Goal: Task Accomplishment & Management: Manage account settings

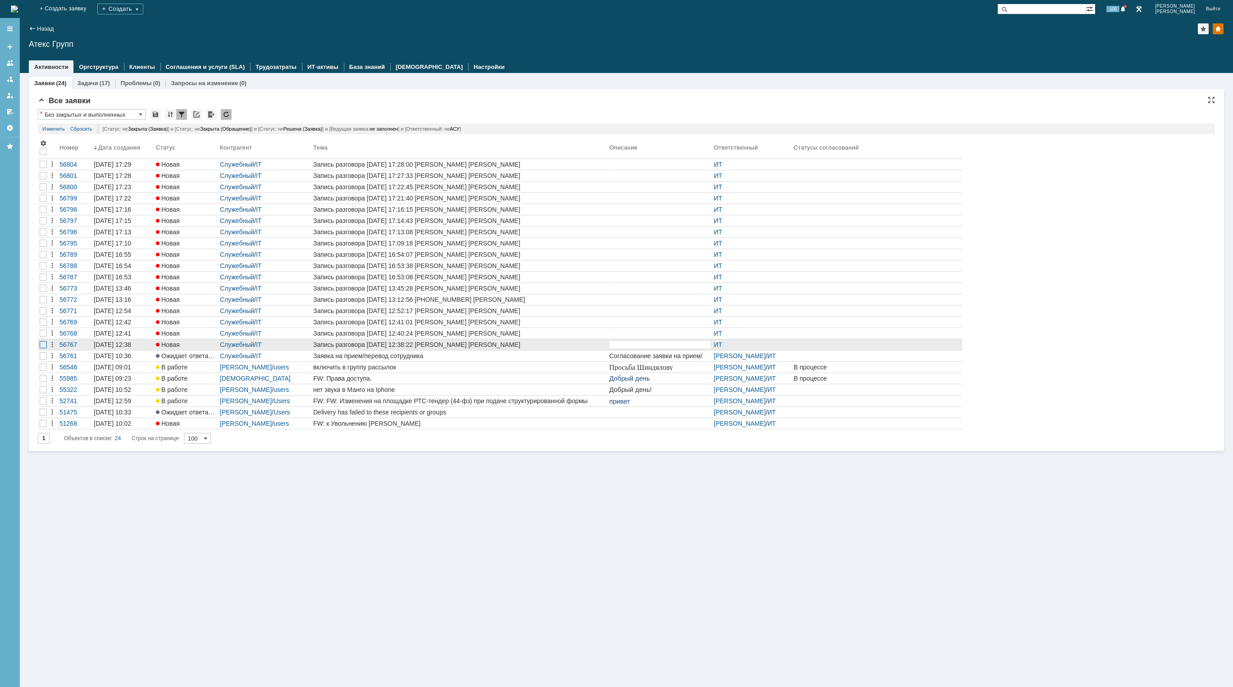
click at [44, 168] on div at bounding box center [43, 164] width 7 height 7
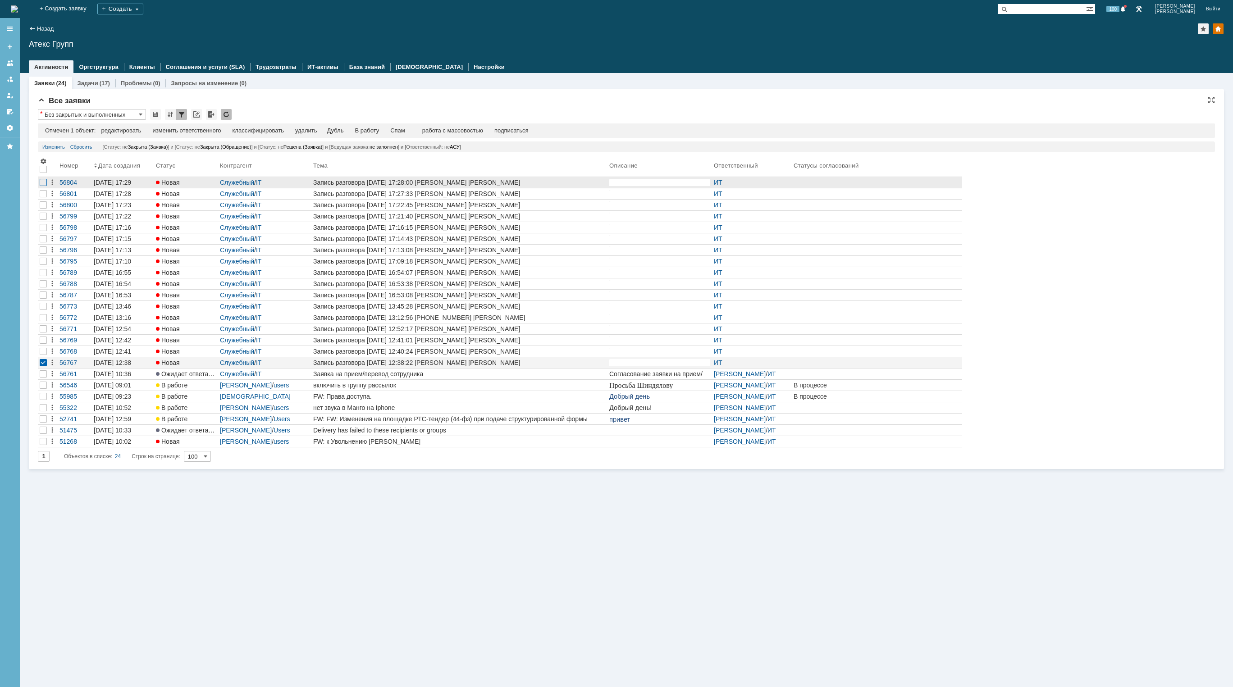
click at [41, 183] on div at bounding box center [43, 182] width 7 height 7
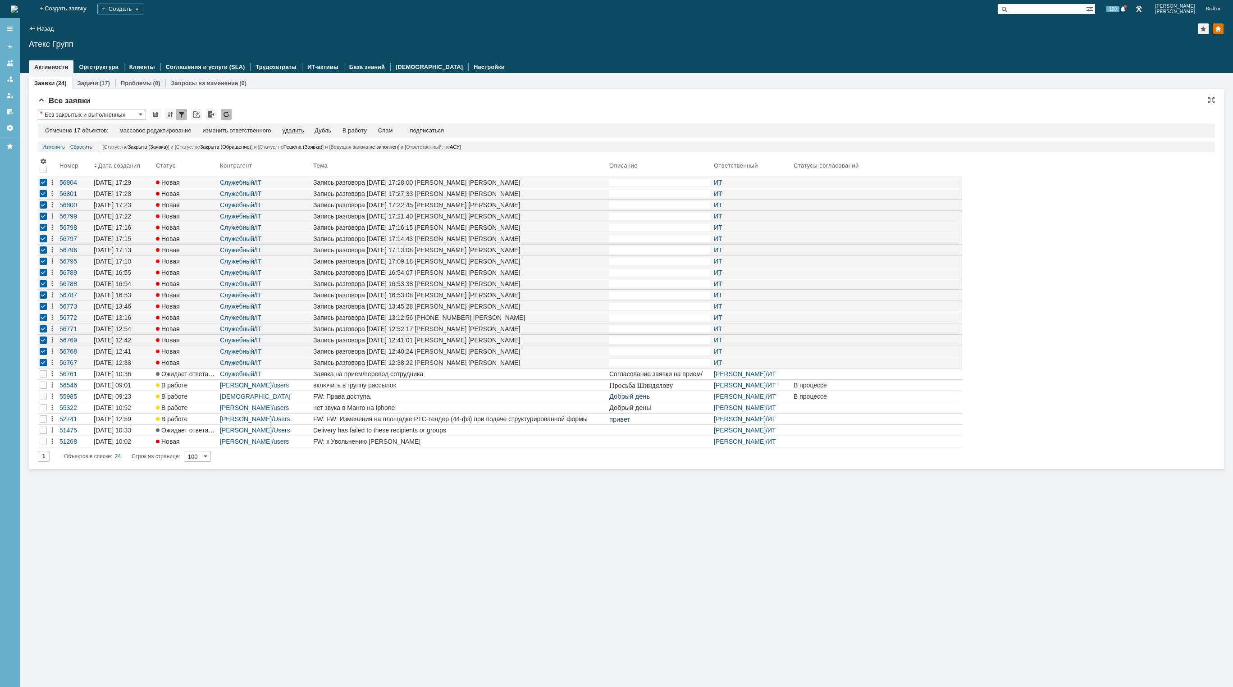
click at [297, 130] on div "удалить" at bounding box center [294, 130] width 22 height 7
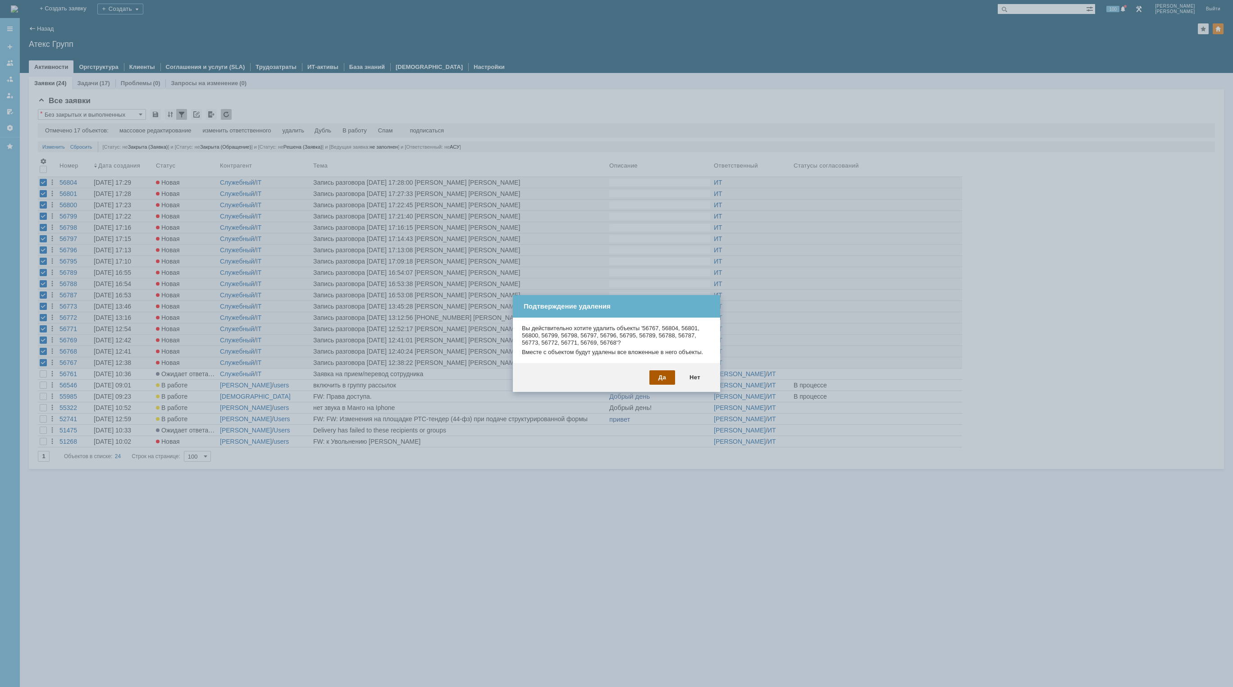
click at [663, 373] on div "Да" at bounding box center [662, 377] width 26 height 14
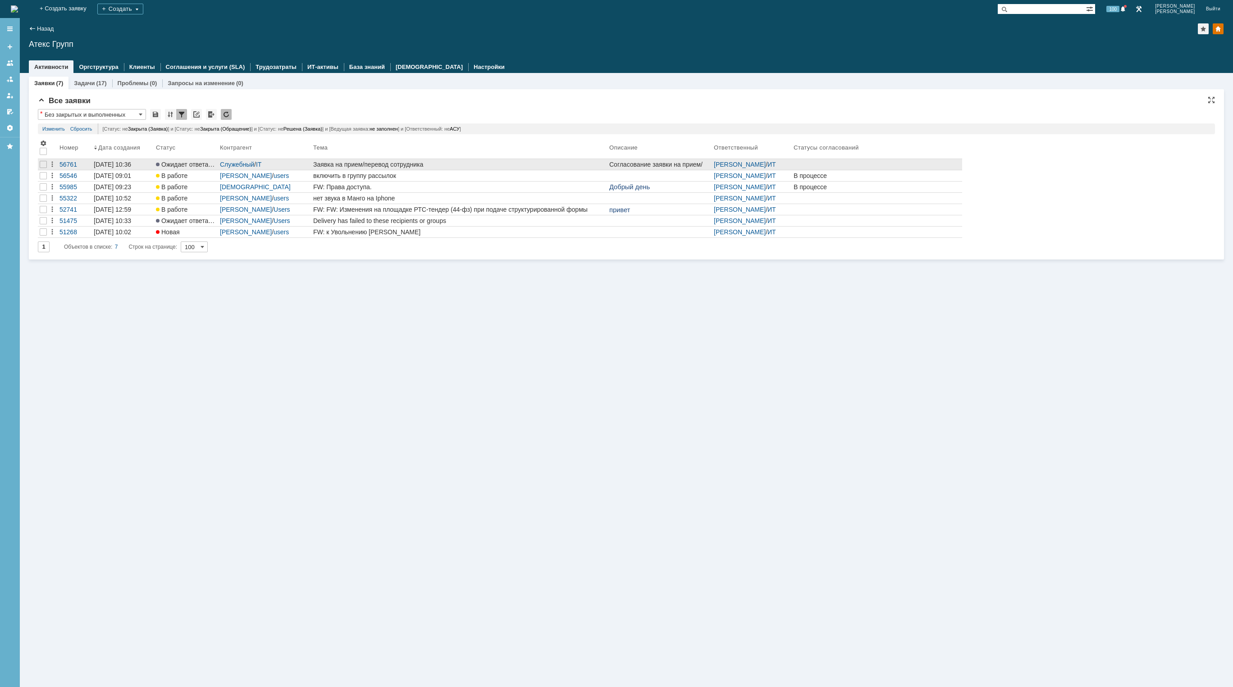
click at [442, 161] on div "Заявка на прием/перевод сотрудника" at bounding box center [459, 164] width 292 height 7
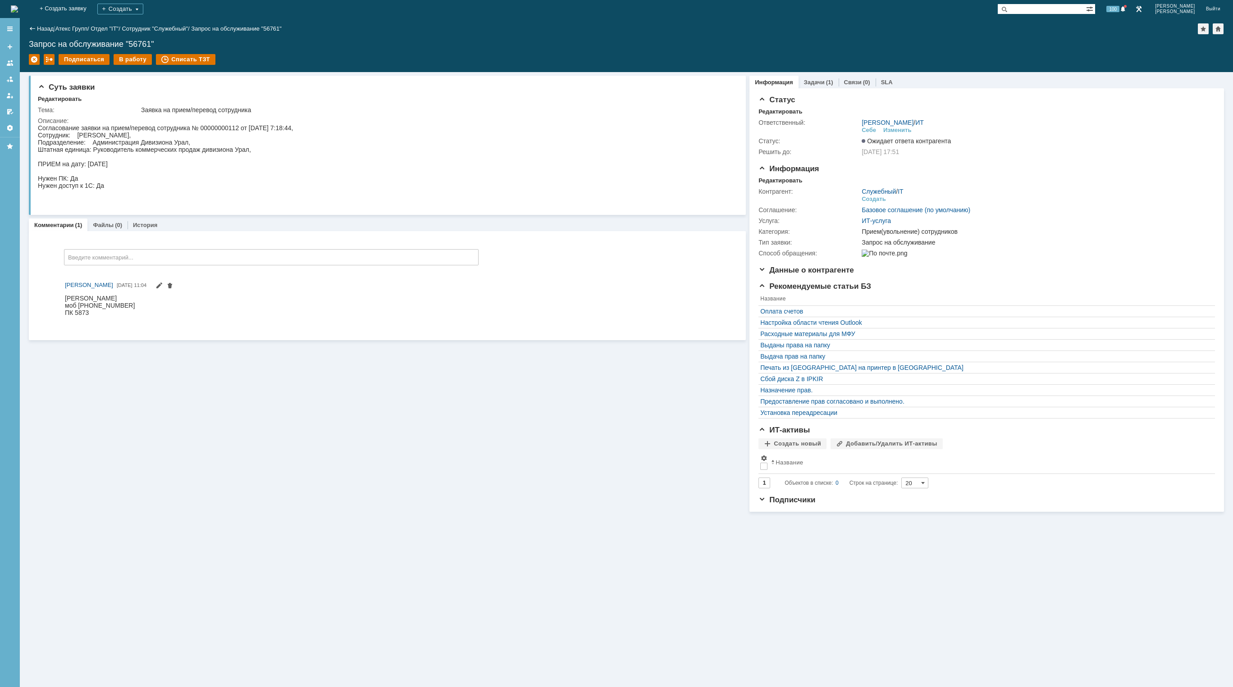
click at [18, 8] on img at bounding box center [14, 8] width 7 height 7
